Goal: Information Seeking & Learning: Learn about a topic

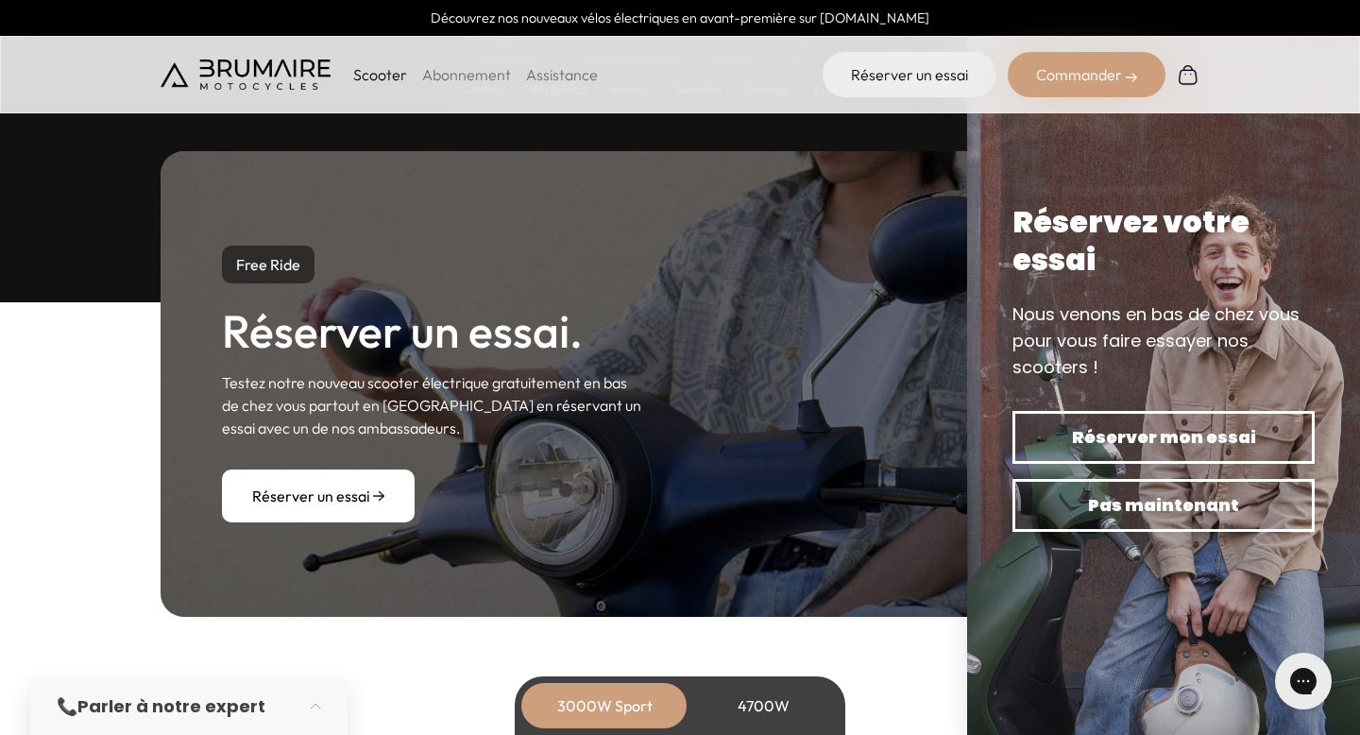
scroll to position [5726, 0]
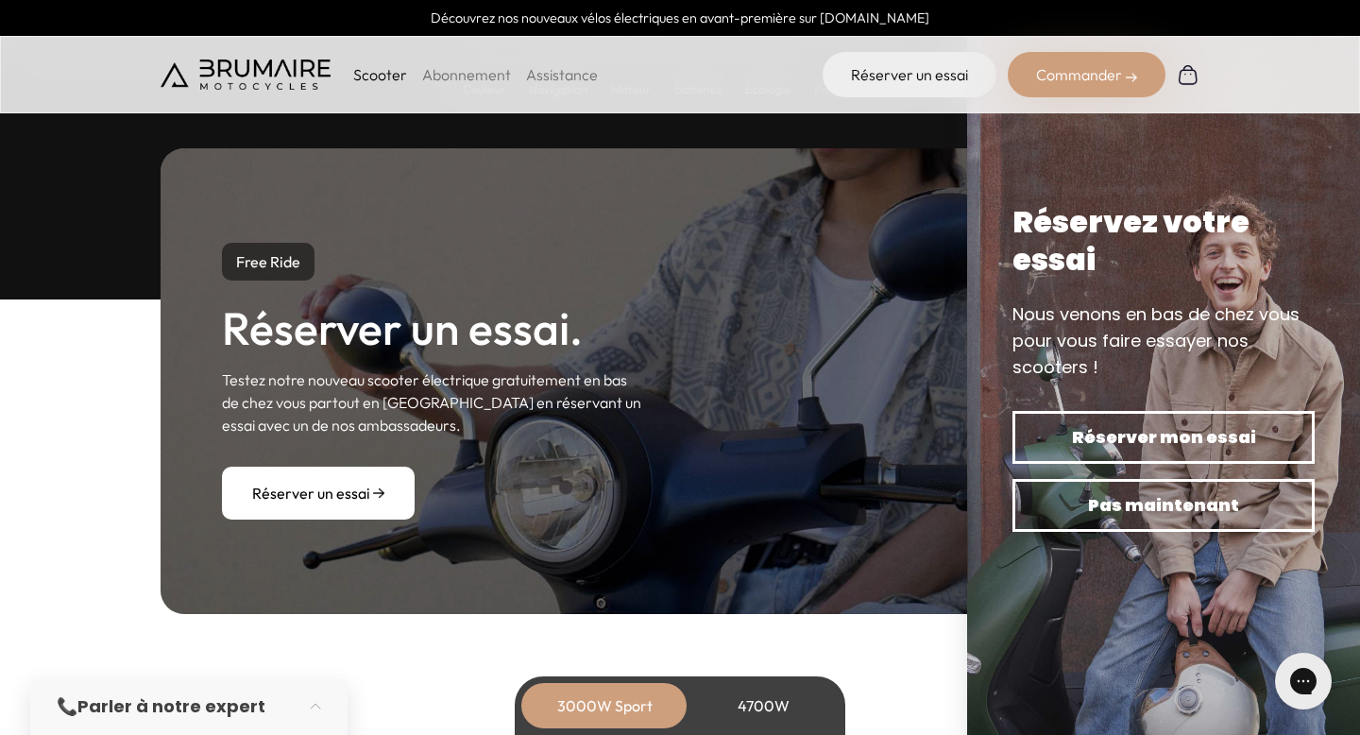
click at [1093, 144] on img at bounding box center [1163, 367] width 393 height 735
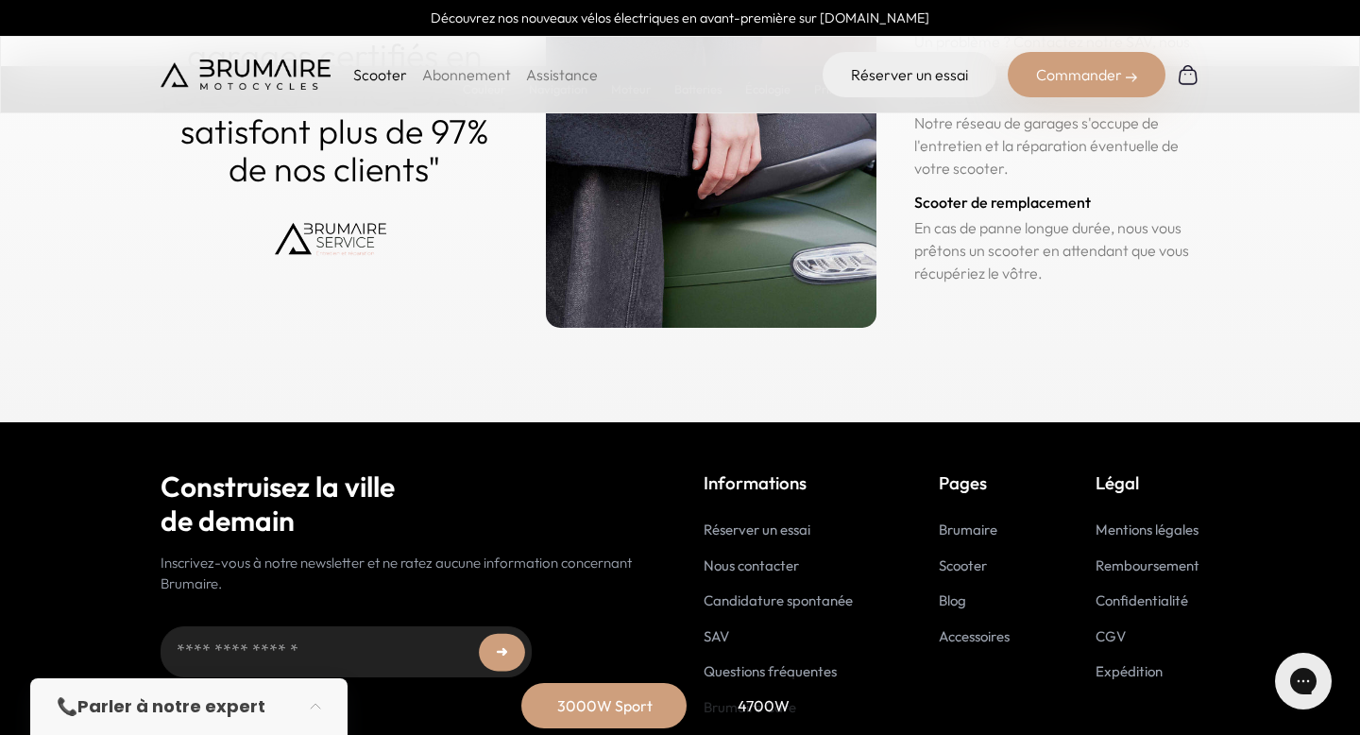
scroll to position [9438, 0]
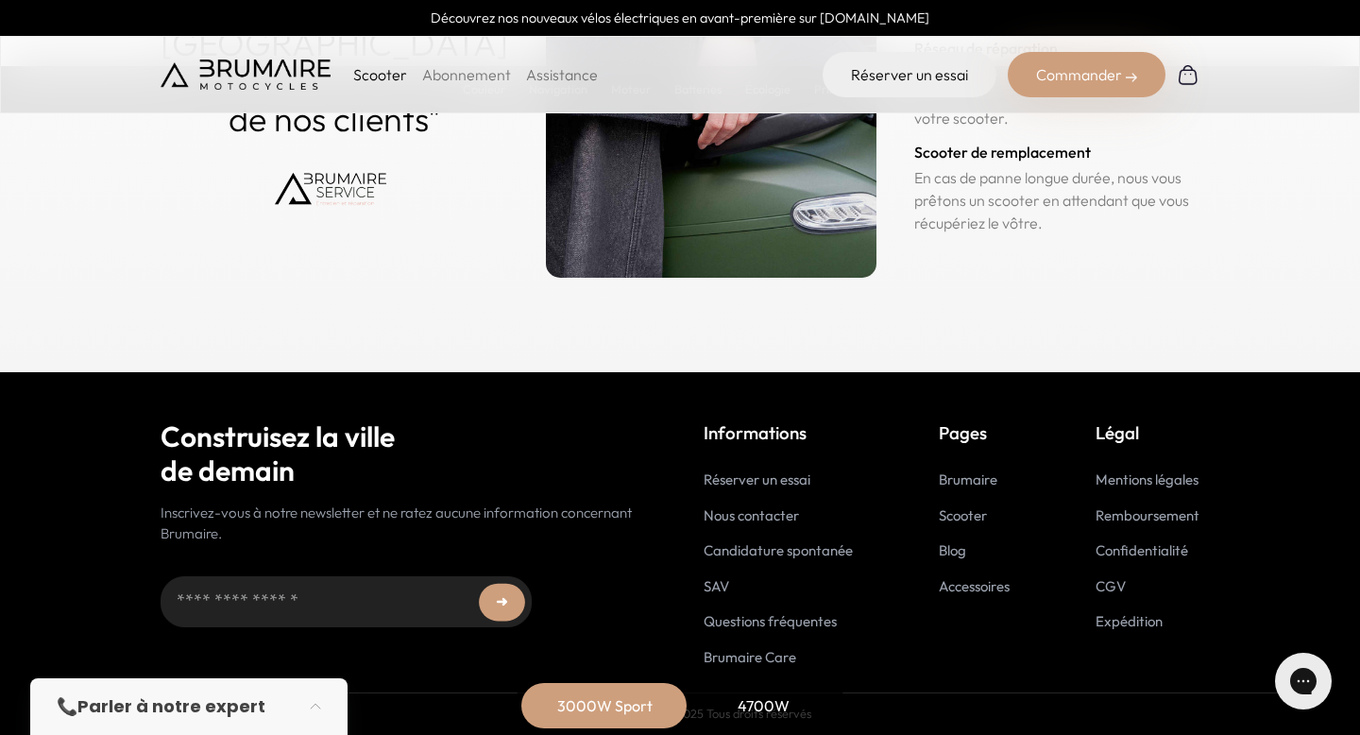
click at [964, 517] on link "Scooter" at bounding box center [963, 515] width 48 height 18
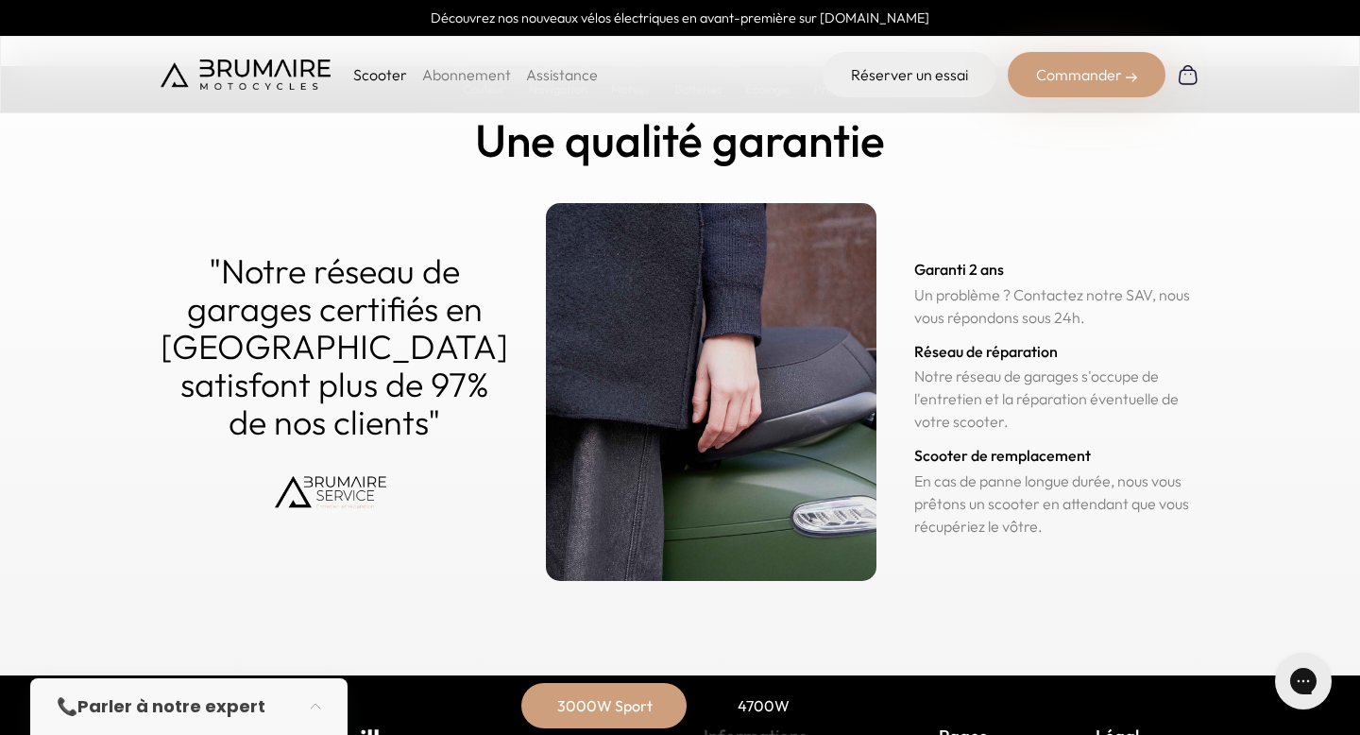
scroll to position [9114, 0]
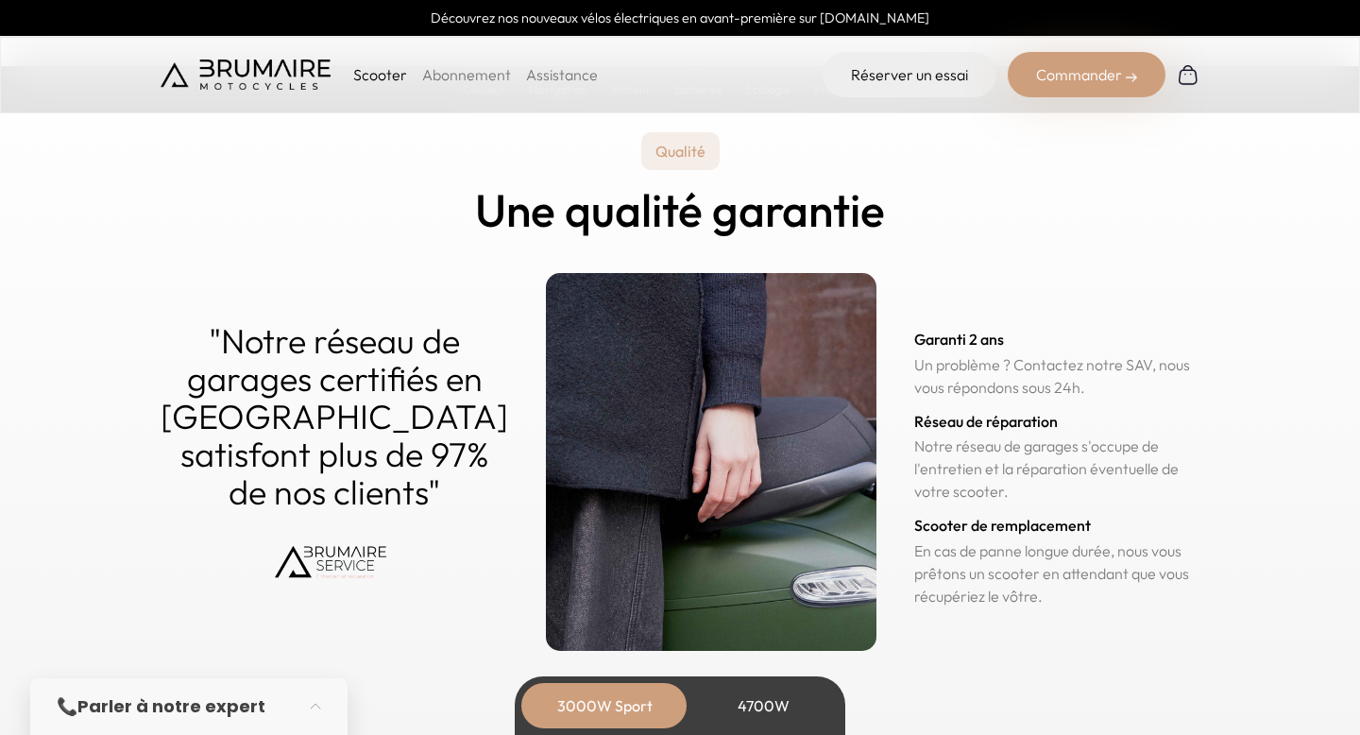
scroll to position [9042, 0]
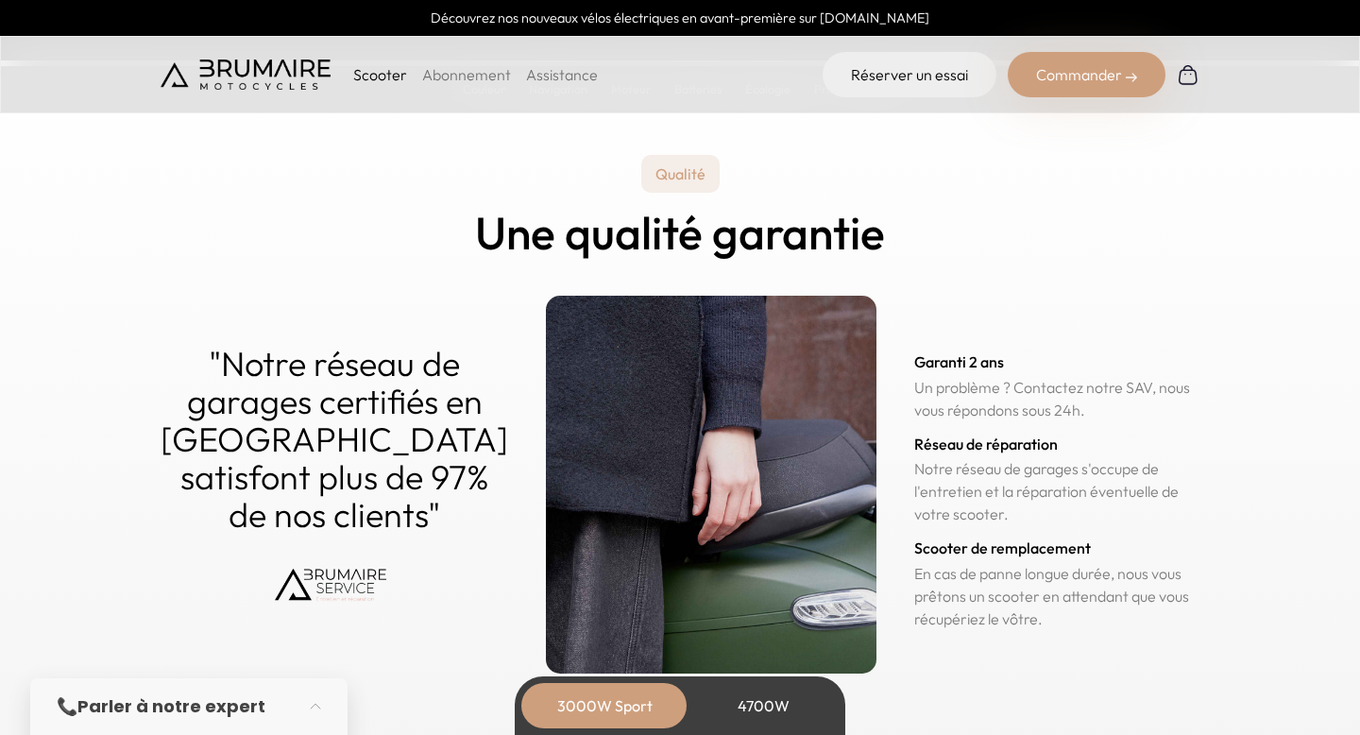
click at [705, 420] on img at bounding box center [711, 485] width 331 height 378
click at [628, 235] on h2 "Une qualité garantie" at bounding box center [680, 233] width 410 height 50
click at [550, 73] on link "Assistance" at bounding box center [562, 74] width 72 height 19
